Goal: Information Seeking & Learning: Find specific fact

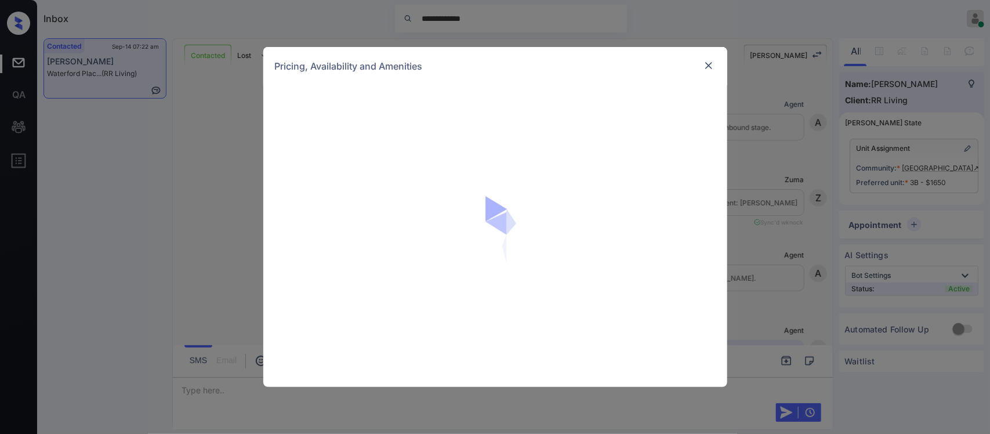
scroll to position [479, 0]
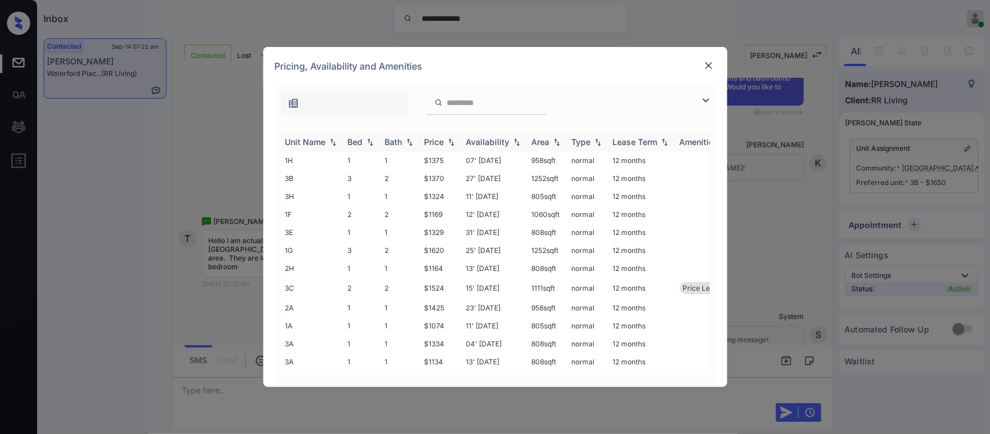
click at [446, 142] on img at bounding box center [451, 142] width 12 height 8
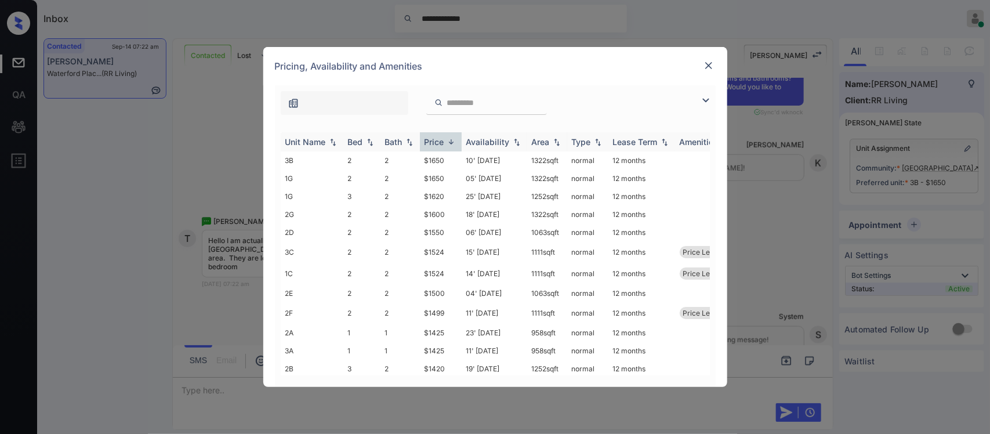
click at [446, 142] on img at bounding box center [451, 141] width 12 height 9
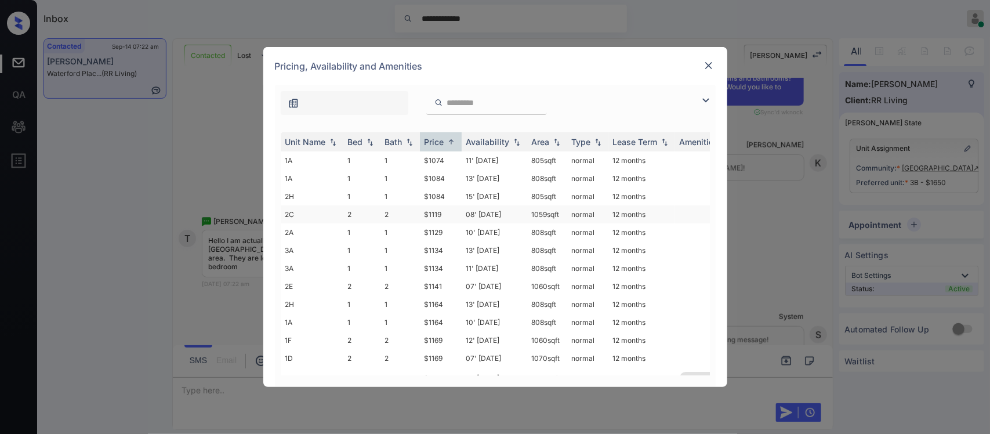
click at [457, 212] on td "$1119" at bounding box center [441, 214] width 42 height 18
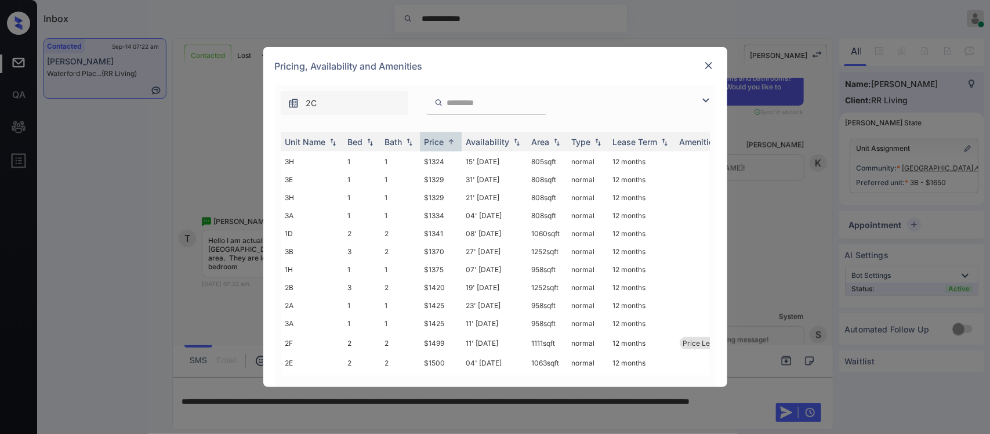
scroll to position [314, 0]
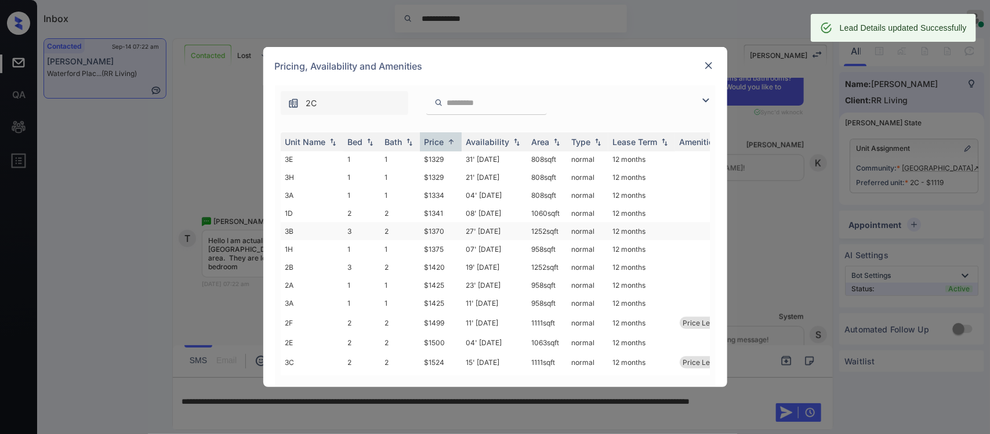
click at [499, 222] on td "27' [DATE]" at bounding box center [494, 231] width 66 height 18
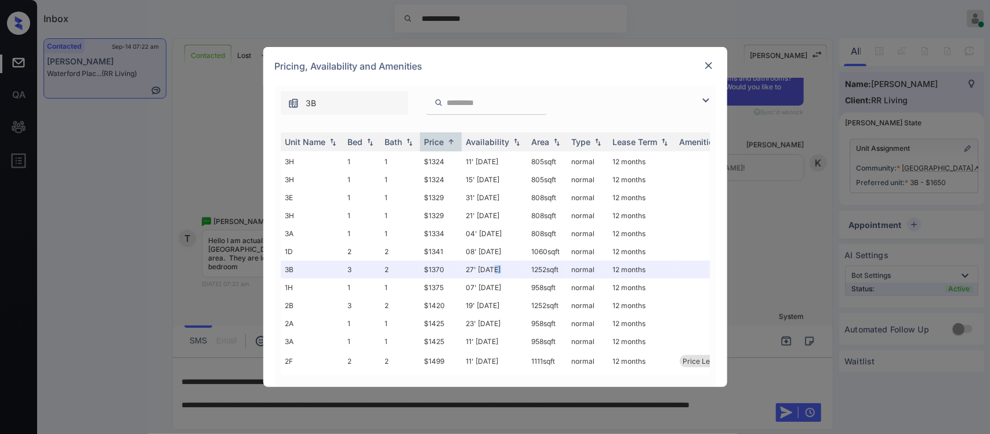
scroll to position [284, 0]
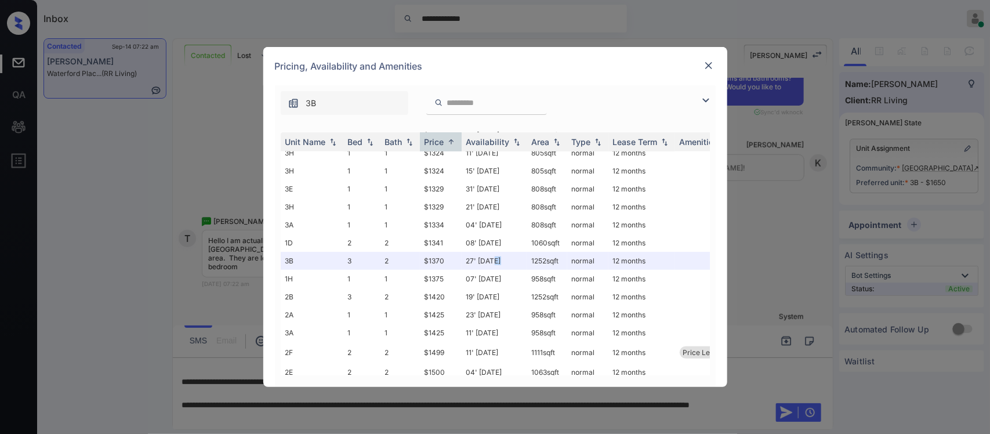
click at [705, 66] on img at bounding box center [709, 66] width 12 height 12
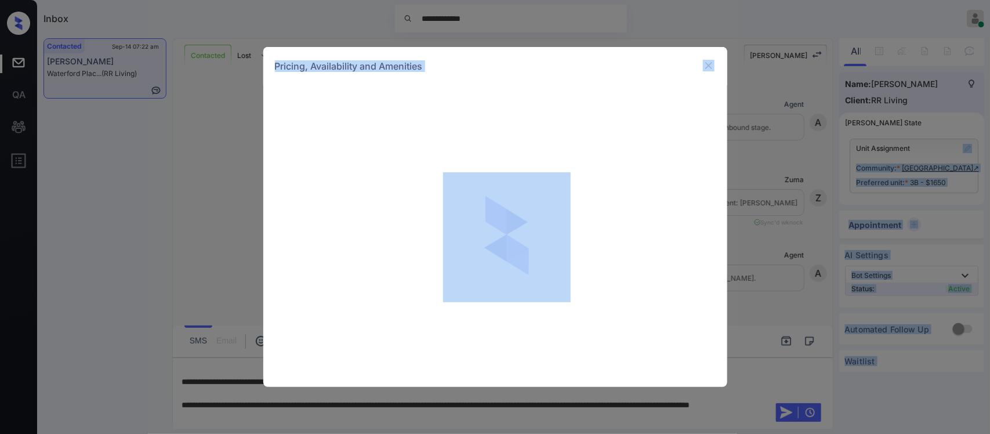
scroll to position [479, 0]
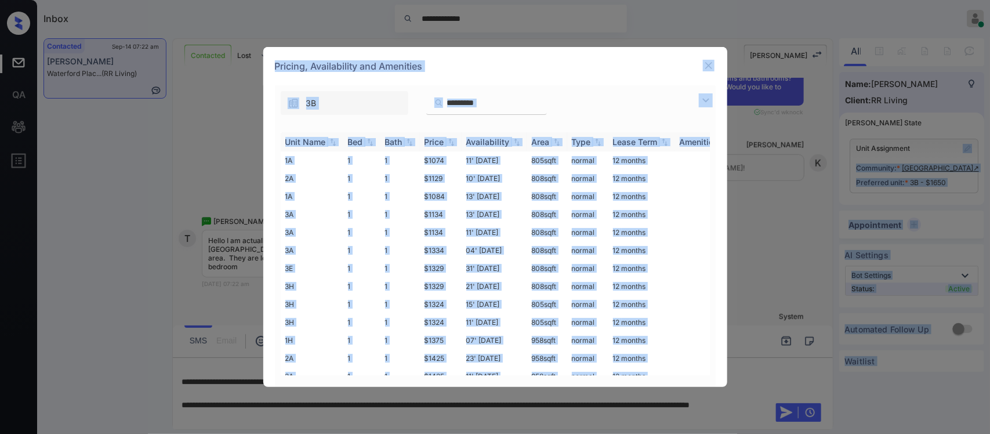
click at [445, 146] on img at bounding box center [451, 142] width 12 height 8
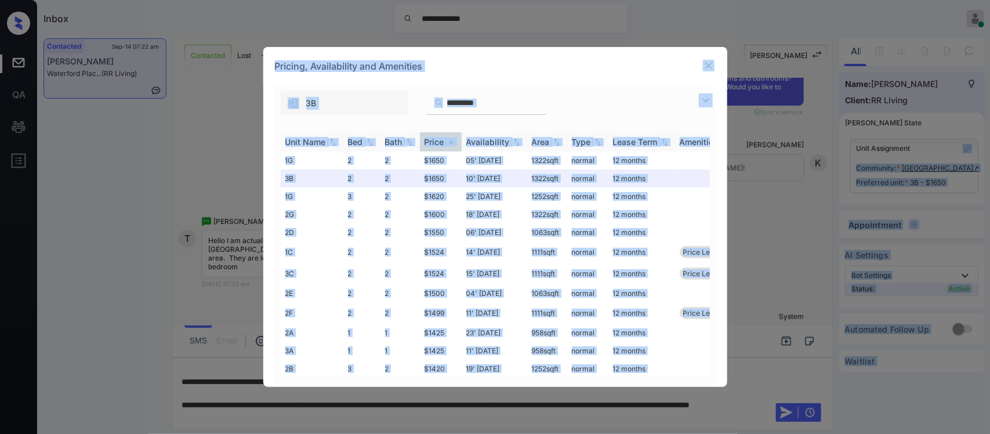
click at [445, 146] on img at bounding box center [451, 141] width 12 height 9
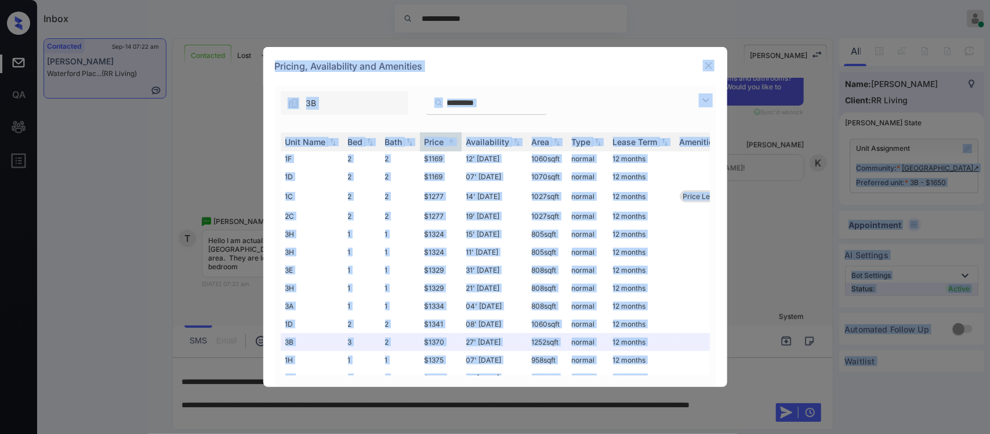
scroll to position [0, 0]
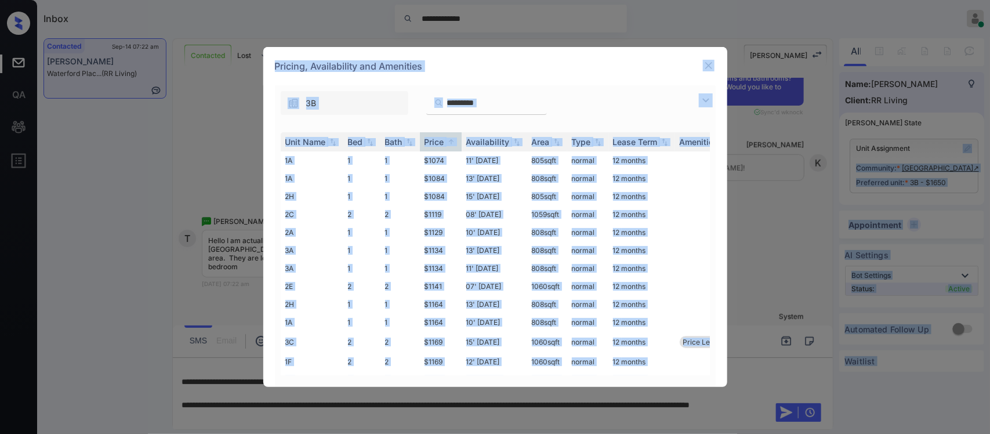
click at [633, 106] on div "3B" at bounding box center [495, 100] width 441 height 30
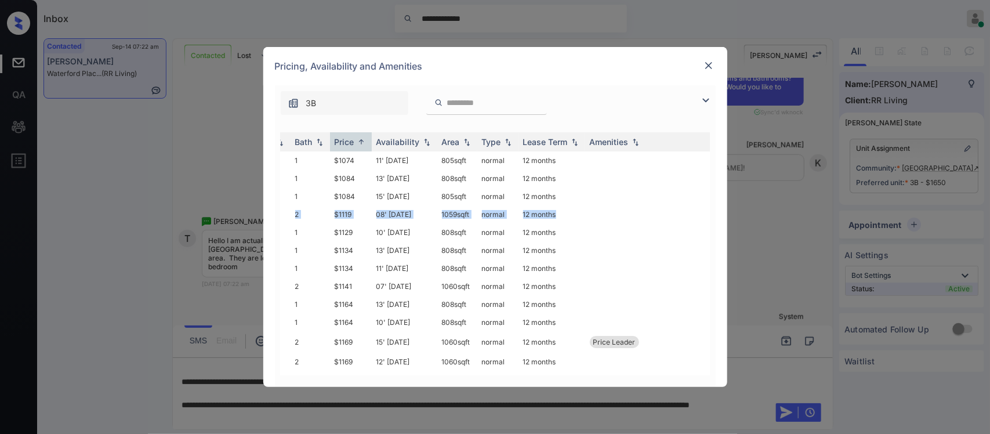
scroll to position [0, 187]
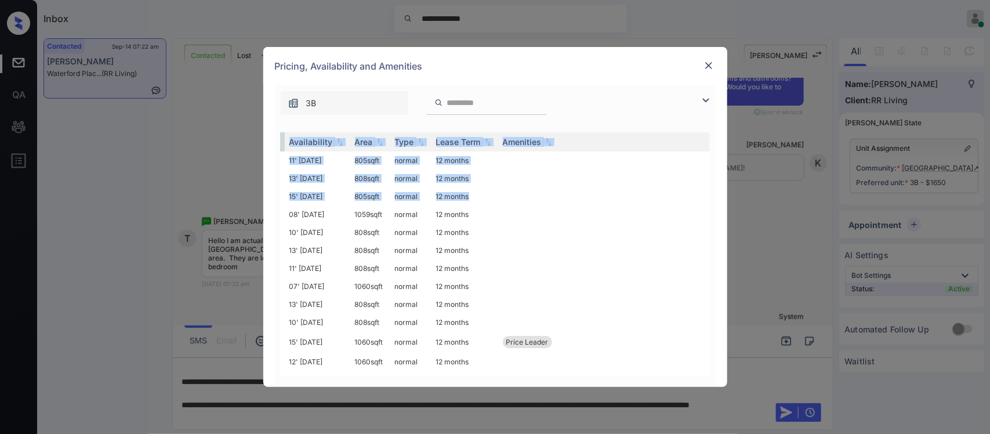
drag, startPoint x: 697, startPoint y: 194, endPoint x: 700, endPoint y: 210, distance: 16.4
click at [700, 210] on div "Unit Name Bed Bath Price Availability Area Type Lease Term Amenities 1A 1 1 $10…" at bounding box center [495, 253] width 429 height 243
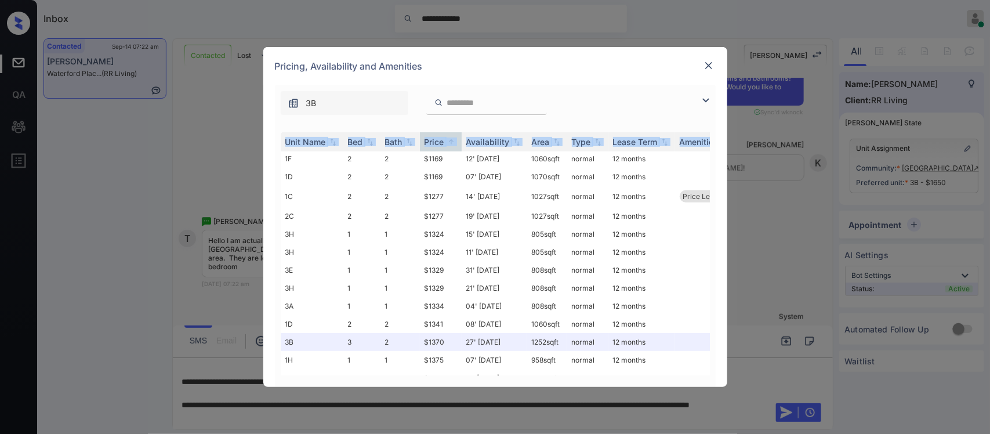
scroll to position [205, 0]
click at [709, 64] on img at bounding box center [709, 66] width 12 height 12
